Goal: Task Accomplishment & Management: Use online tool/utility

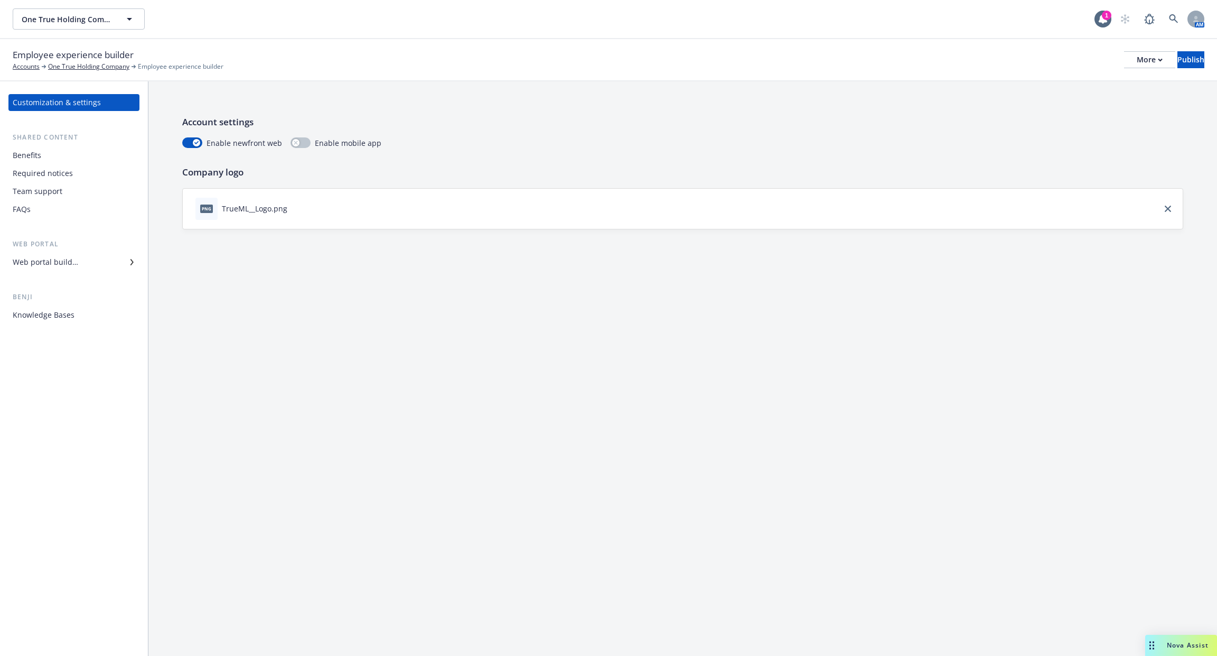
click at [83, 267] on div "Web portal builder" at bounding box center [74, 262] width 123 height 17
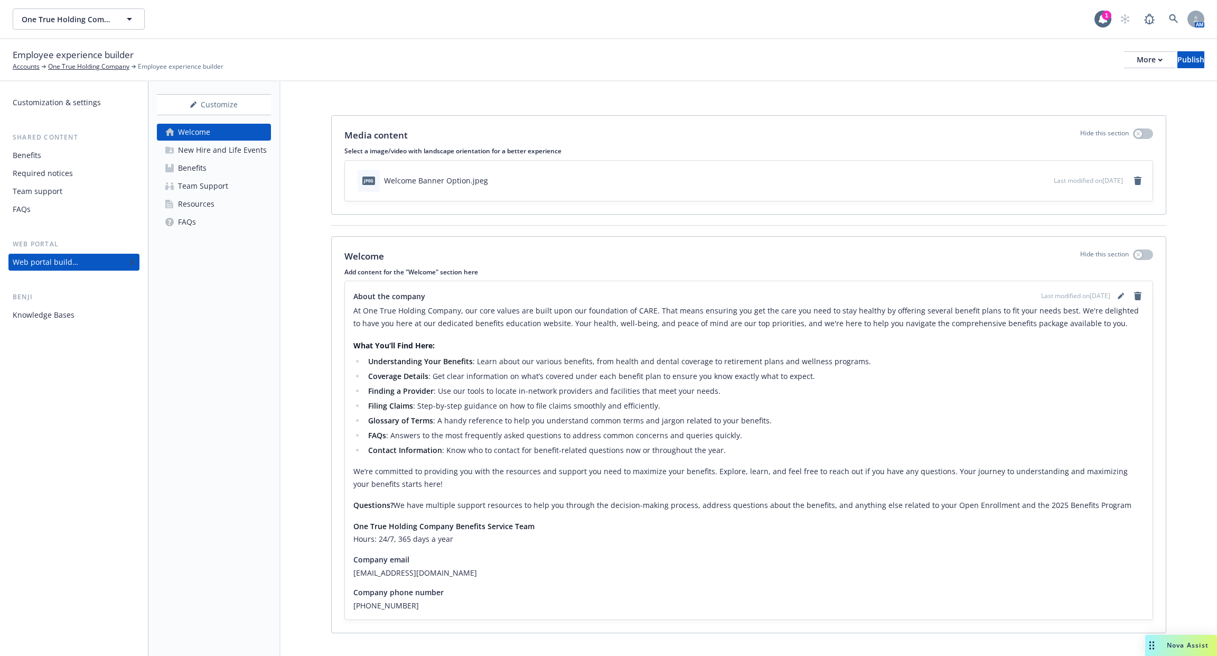
click at [230, 147] on div "New Hire and Life Events" at bounding box center [222, 150] width 89 height 17
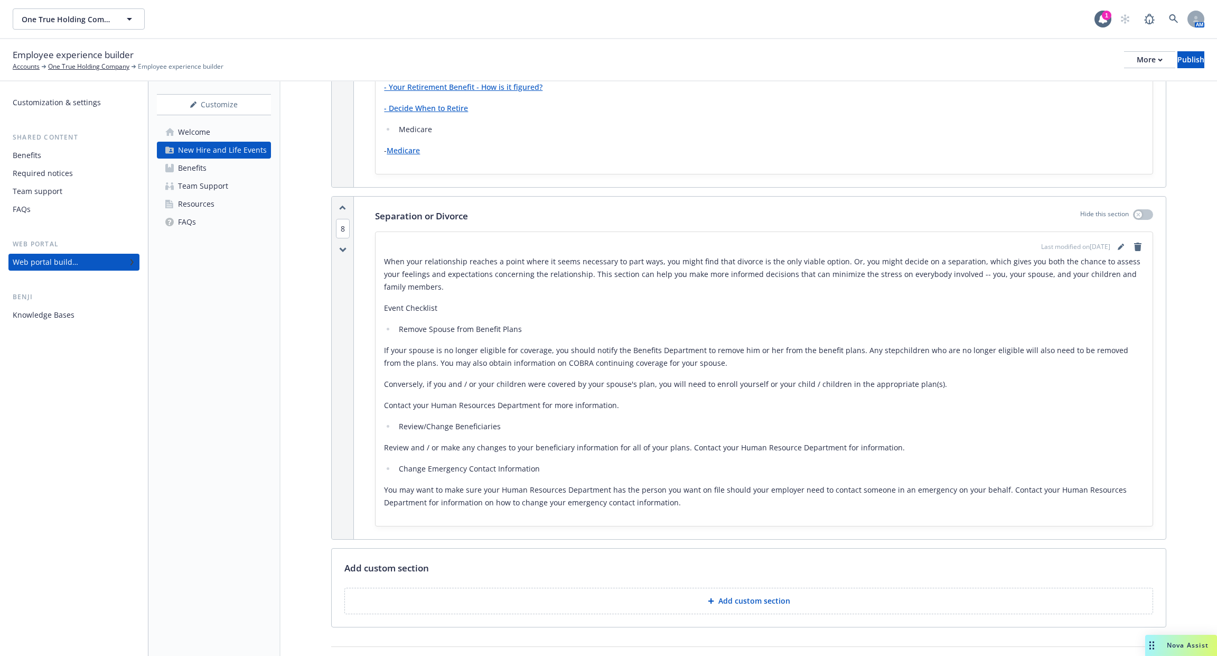
scroll to position [3976, 0]
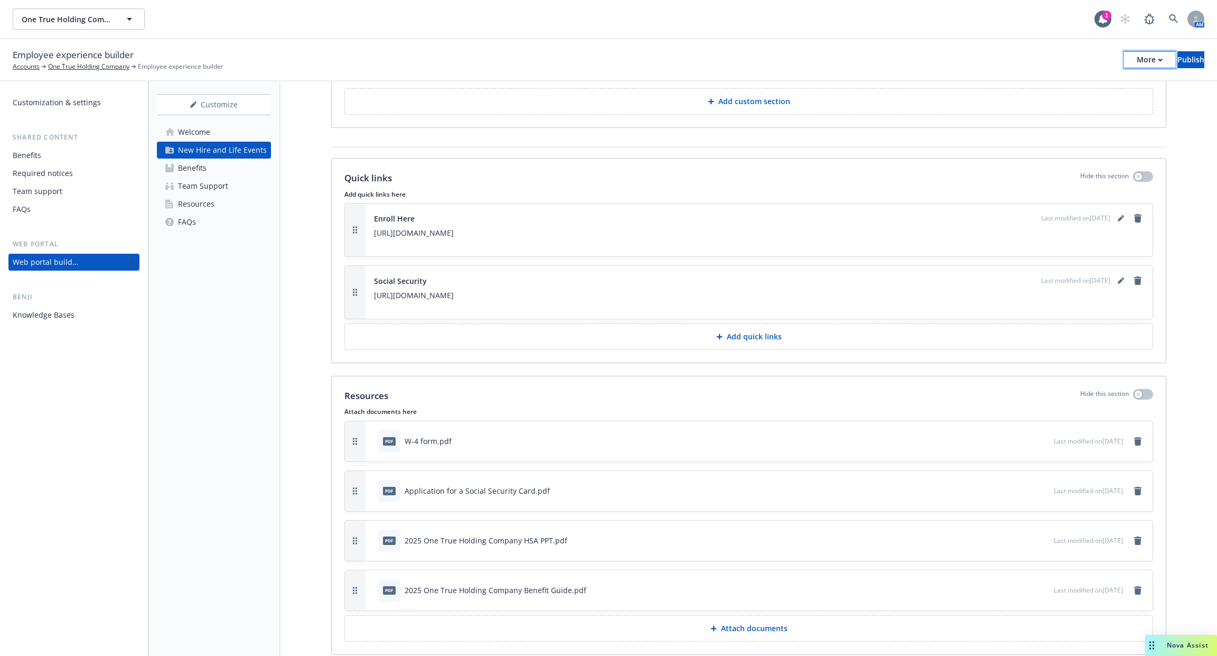
click at [1137, 60] on div "More" at bounding box center [1150, 60] width 26 height 16
click at [1089, 101] on link "Copy portal link" at bounding box center [1063, 104] width 156 height 21
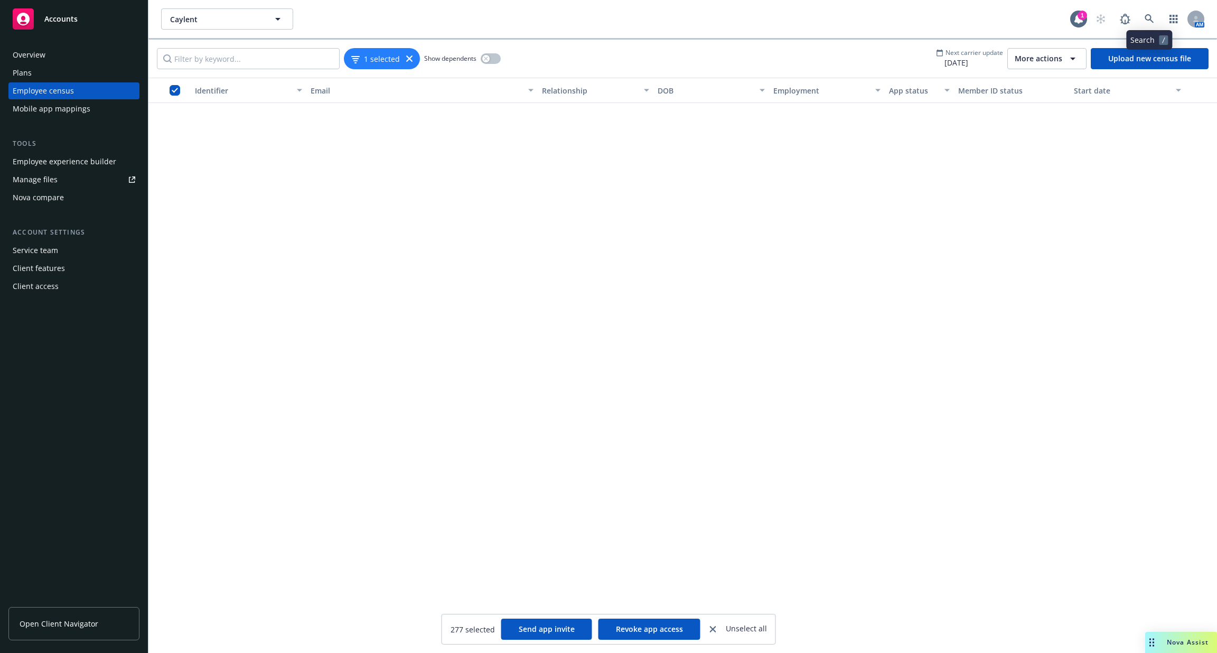
scroll to position [12621, 0]
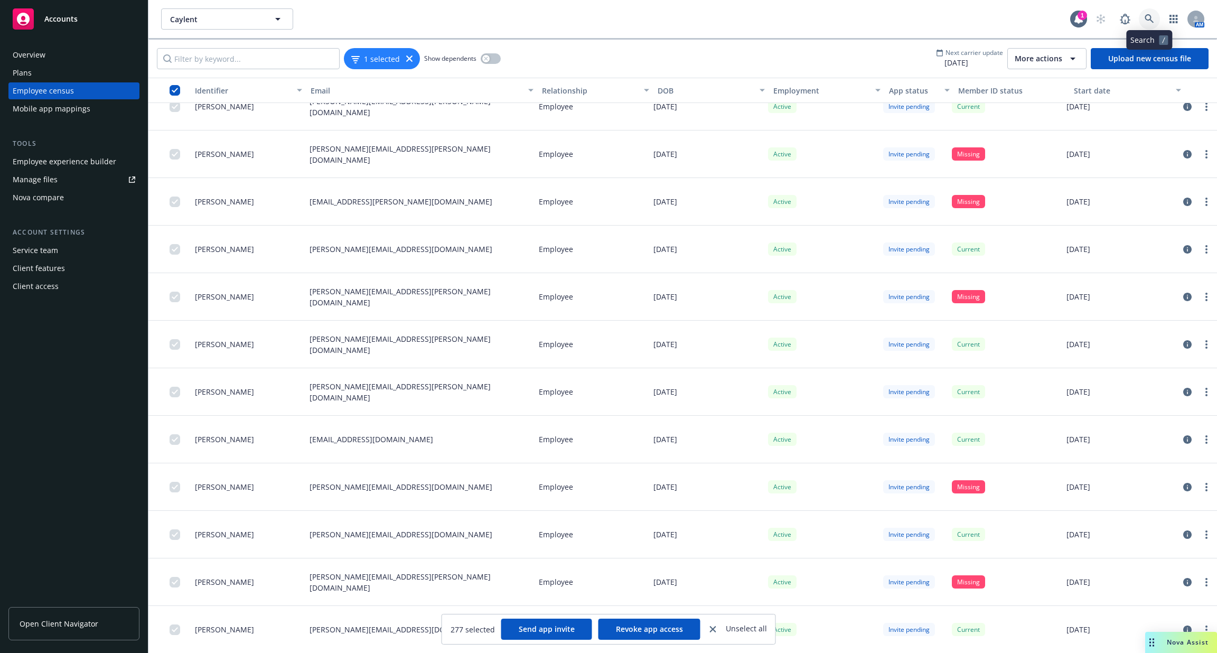
click at [1149, 18] on icon at bounding box center [1150, 19] width 10 height 10
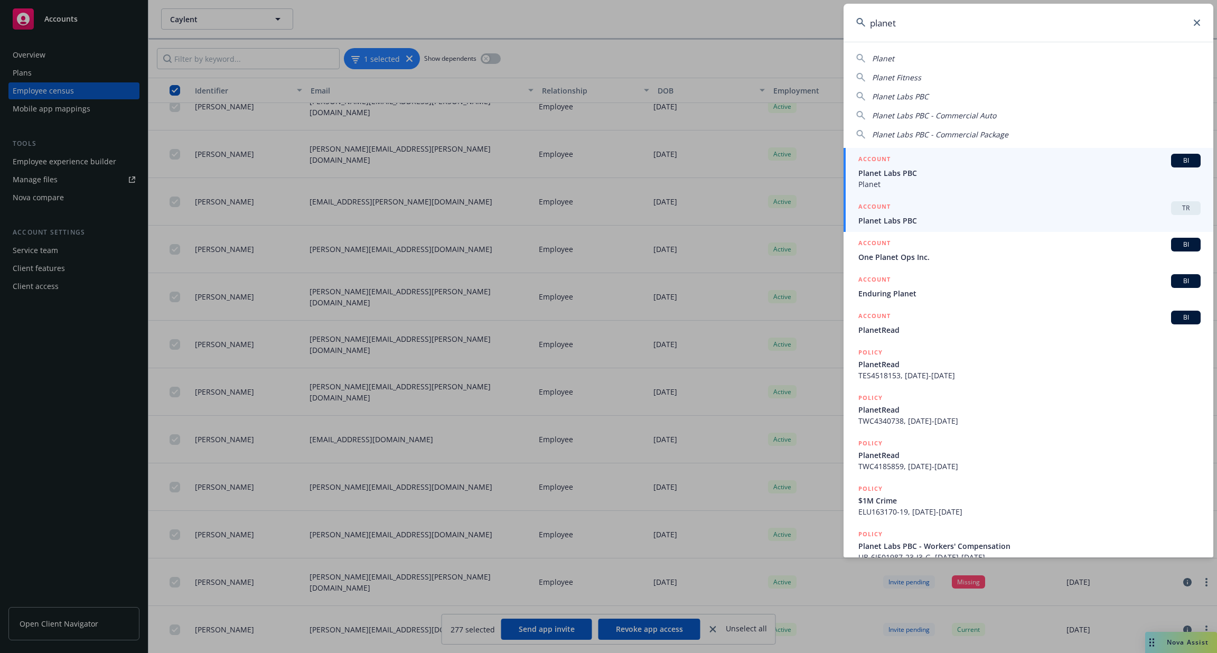
type input "planet"
click at [1018, 211] on div "ACCOUNT TR" at bounding box center [1030, 208] width 342 height 14
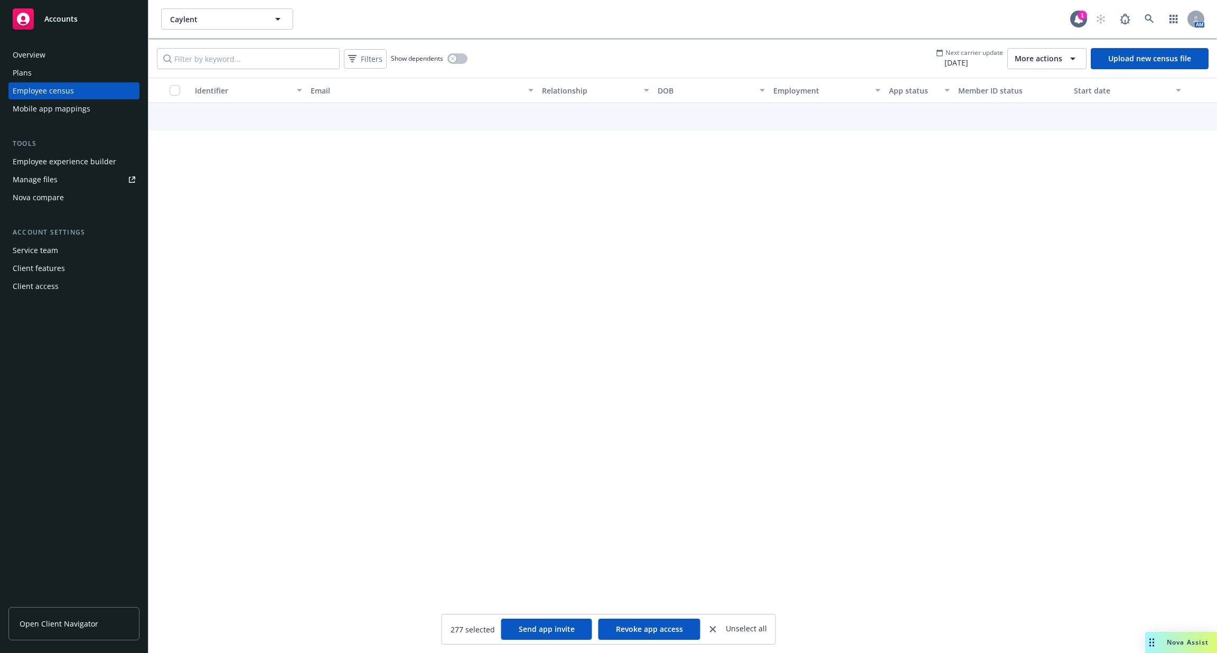
scroll to position [4205, 0]
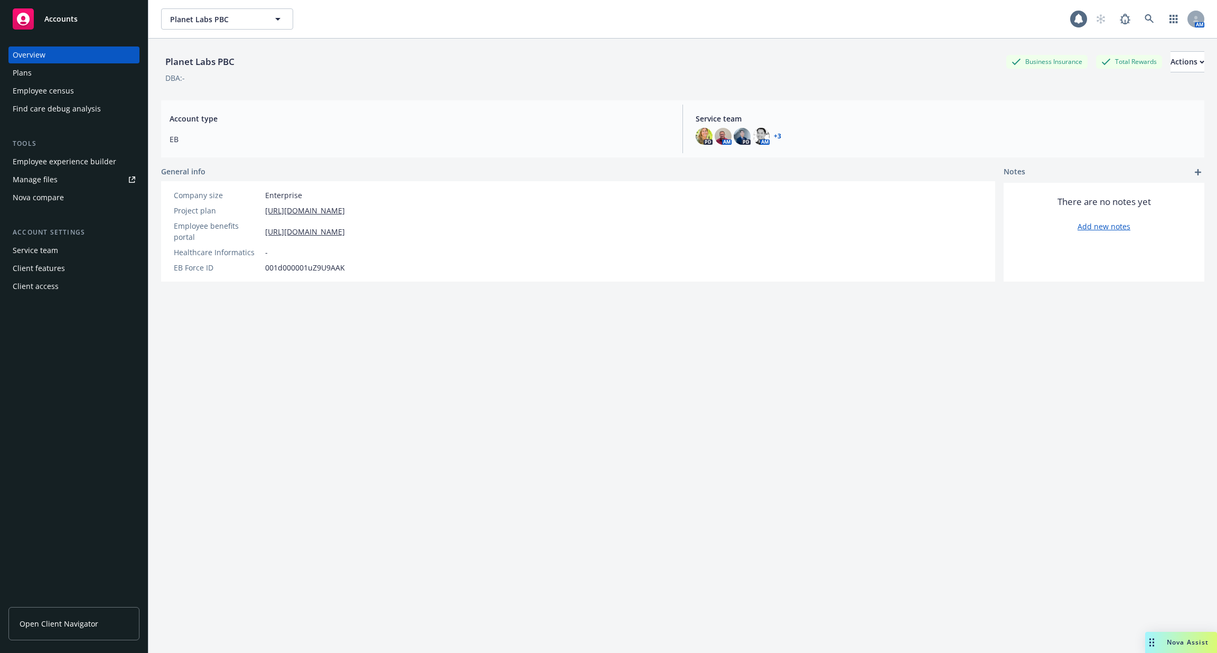
click at [91, 161] on div "Employee experience builder" at bounding box center [65, 161] width 104 height 17
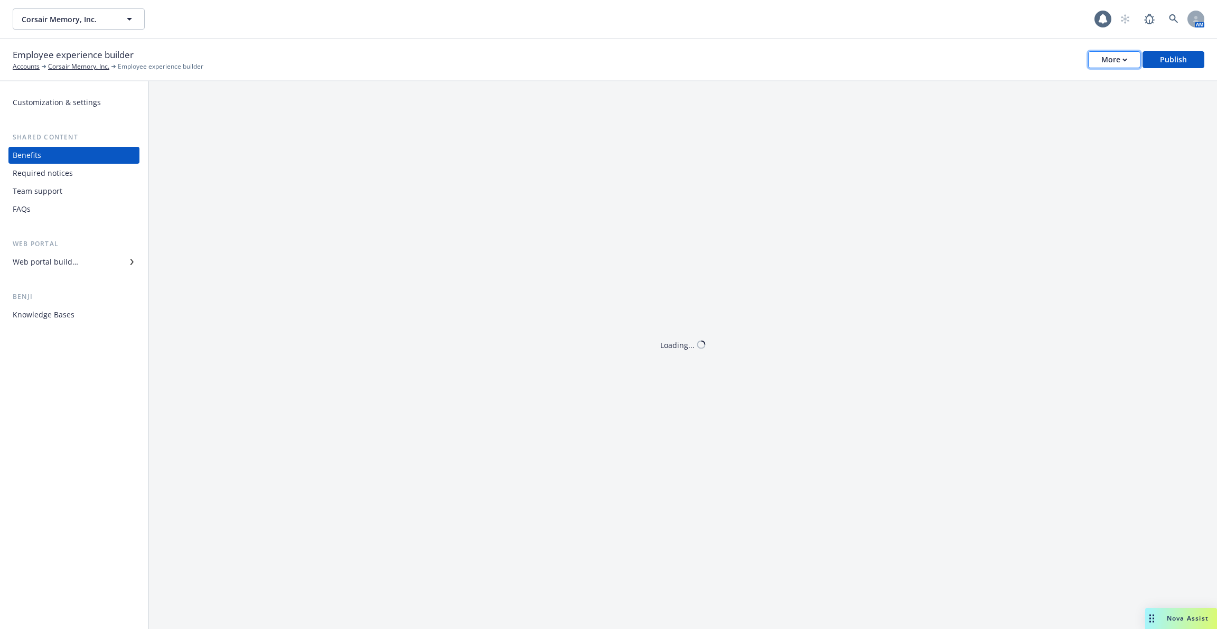
click at [1117, 51] on button "More" at bounding box center [1114, 59] width 52 height 17
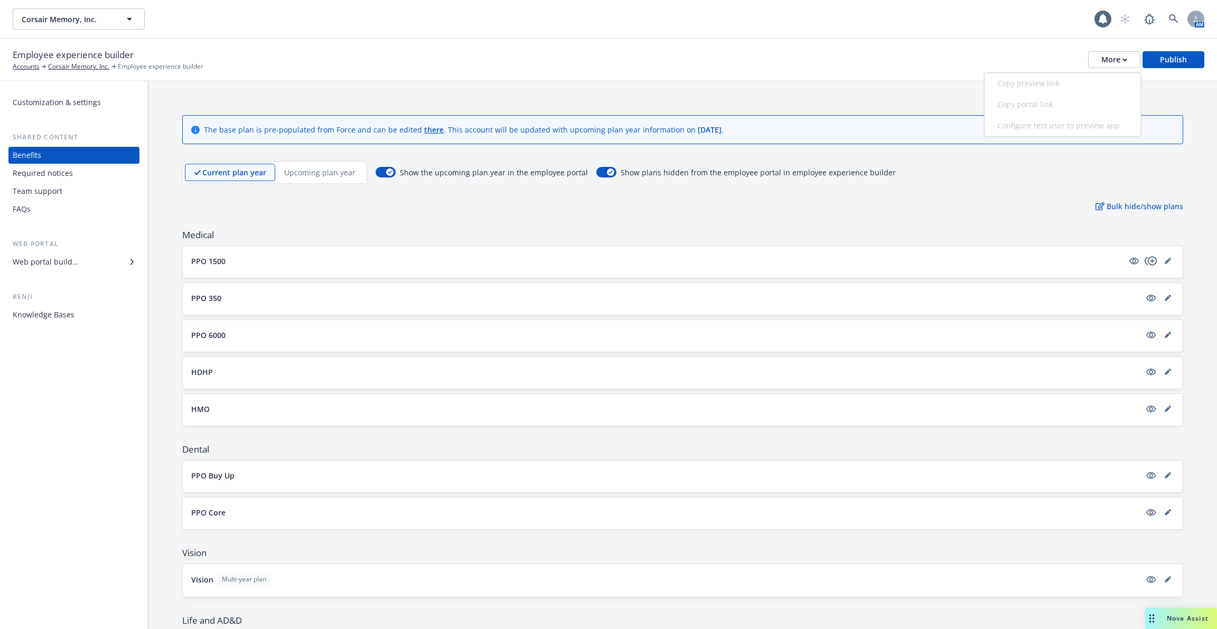
click at [1089, 88] on div "Copy preview link Copy portal link Configure test user to preview app" at bounding box center [1063, 104] width 156 height 63
click at [327, 172] on p "Upcoming plan year" at bounding box center [319, 172] width 71 height 11
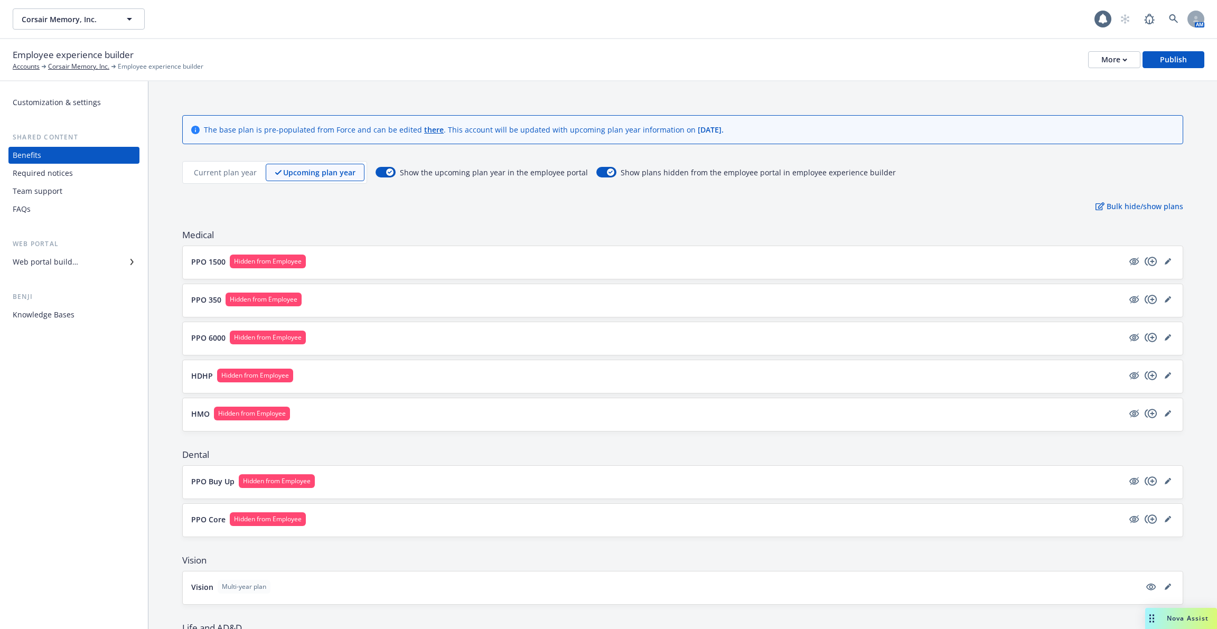
click at [237, 172] on p "Current plan year" at bounding box center [225, 172] width 63 height 11
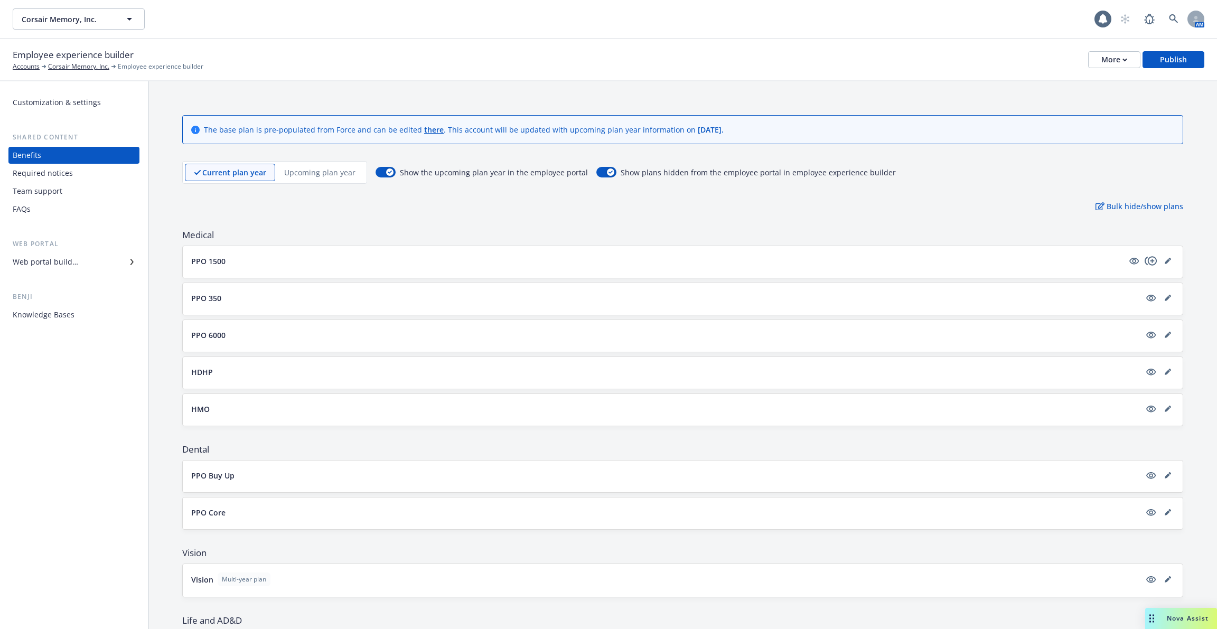
click at [289, 167] on p "Upcoming plan year" at bounding box center [319, 172] width 71 height 11
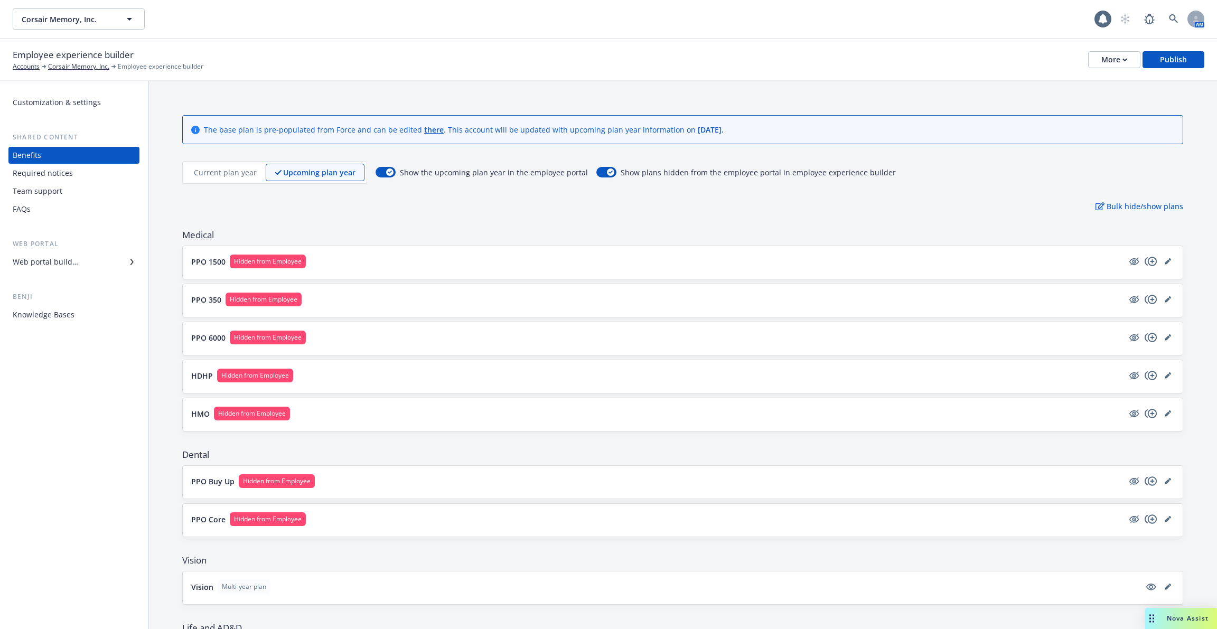
click at [228, 172] on p "Current plan year" at bounding box center [225, 172] width 63 height 11
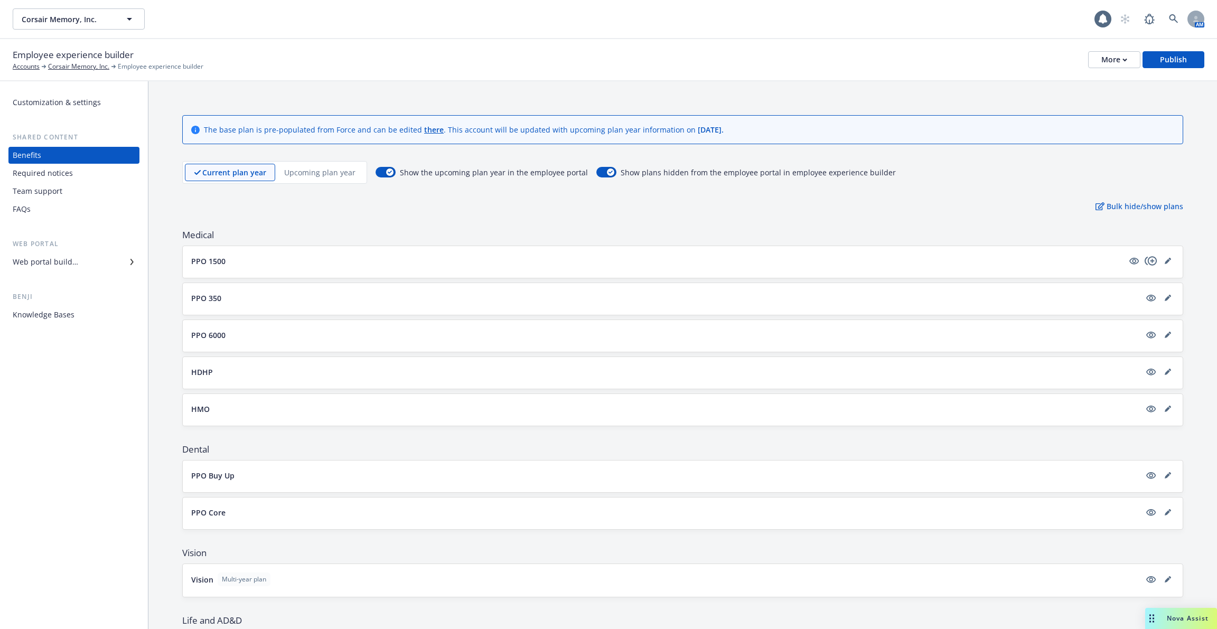
click at [746, 267] on div "PPO 1500" at bounding box center [682, 262] width 983 height 15
click at [416, 239] on span "Medical" at bounding box center [682, 235] width 1001 height 13
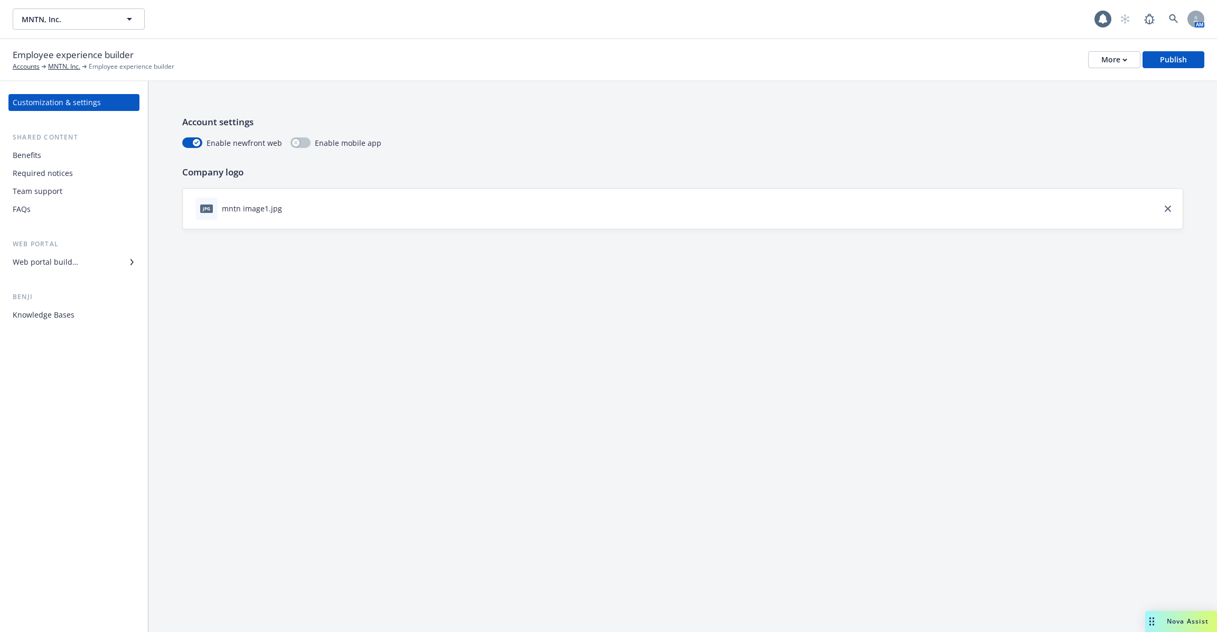
click at [91, 265] on div "Web portal builder" at bounding box center [74, 262] width 123 height 17
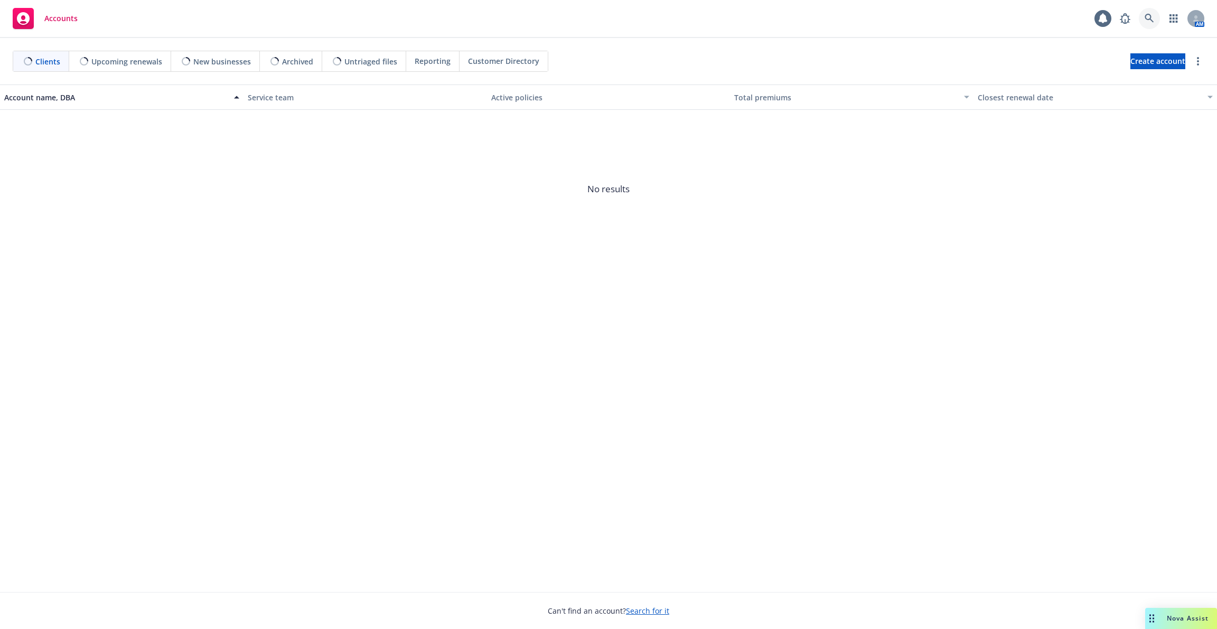
click at [1149, 15] on icon at bounding box center [1149, 18] width 9 height 9
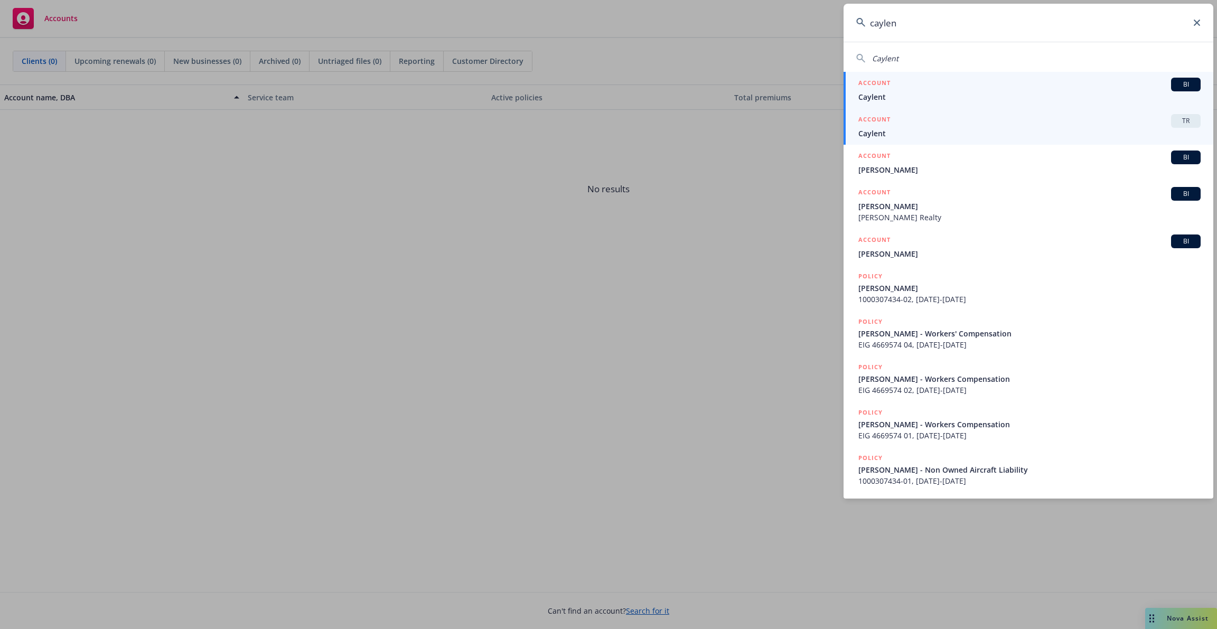
type input "caylen"
click at [1032, 131] on span "Caylent" at bounding box center [1030, 133] width 342 height 11
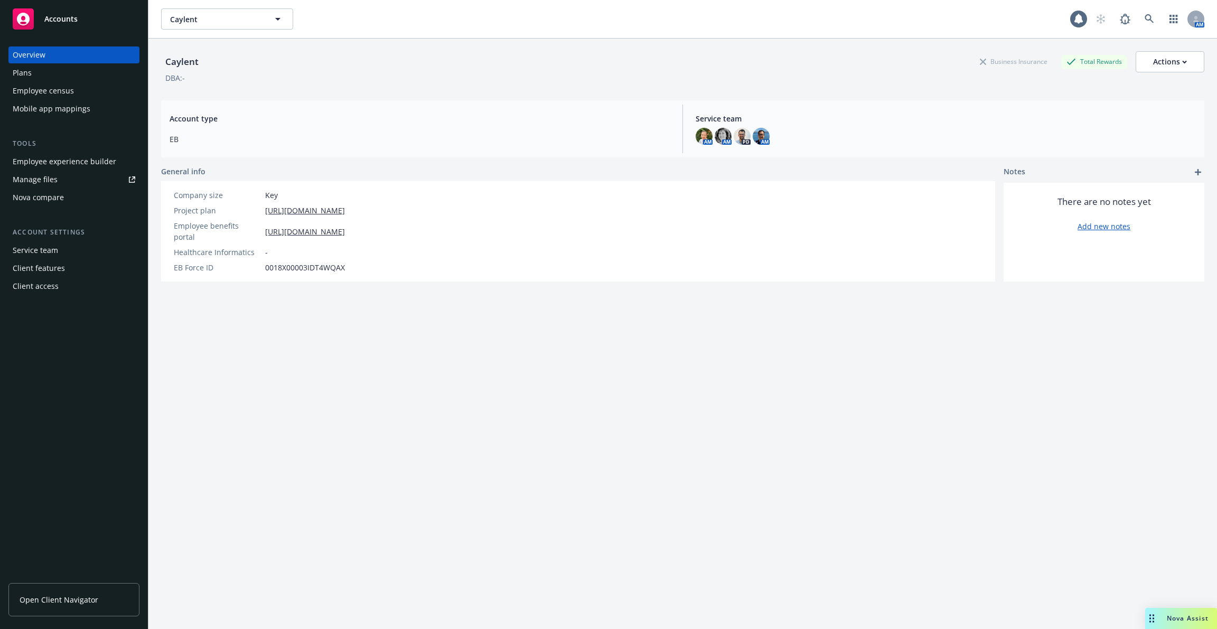
click at [68, 91] on div "Employee census" at bounding box center [43, 90] width 61 height 17
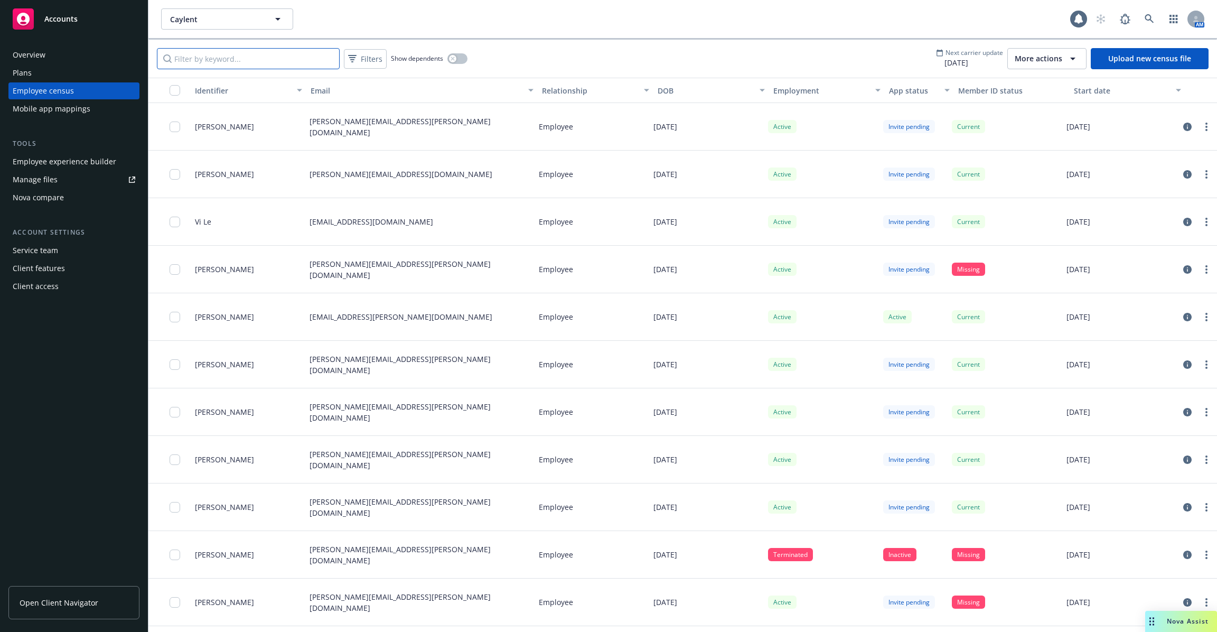
click at [271, 48] on input "Filter by keyword..." at bounding box center [248, 58] width 183 height 21
click at [269, 60] on input "Filter by keyword..." at bounding box center [248, 58] width 183 height 21
click at [241, 58] on input "Filter by keyword..." at bounding box center [248, 58] width 183 height 21
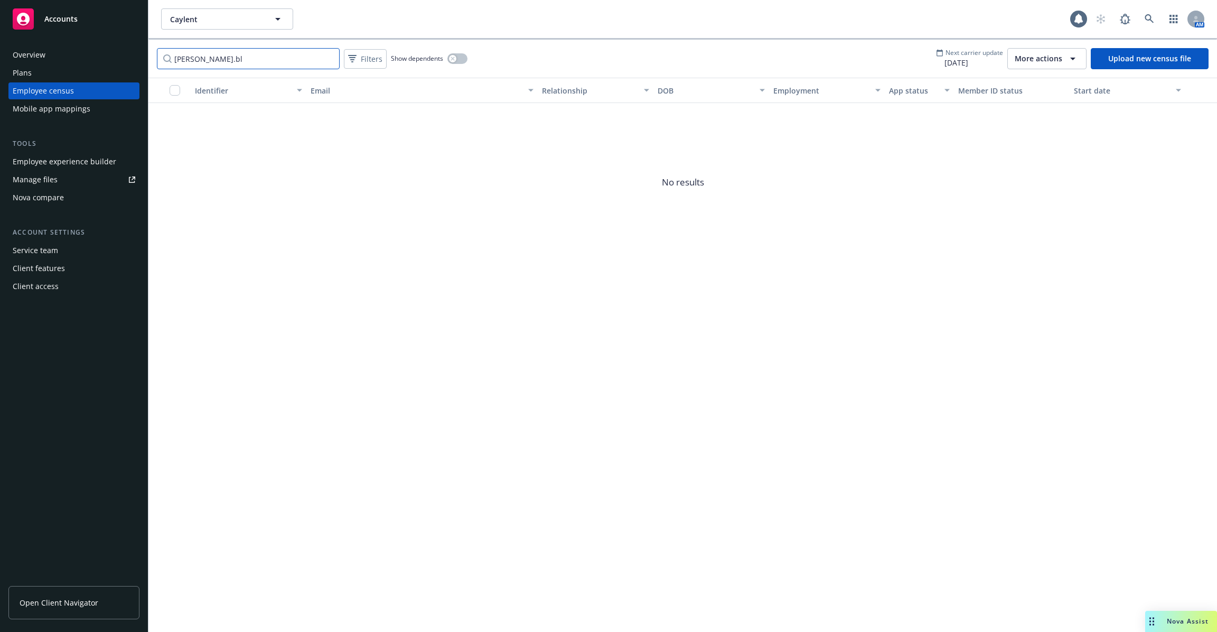
type input "bob.bl"
